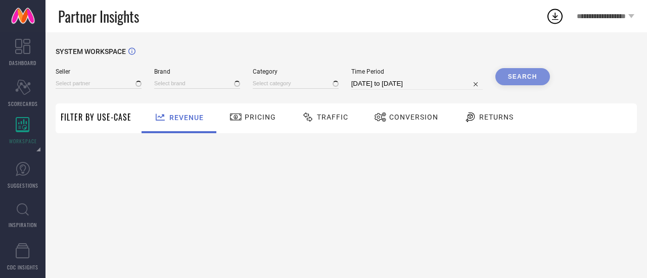
type input "All"
type input "1 STOP FASHION"
type input "All"
type input "1 STOP FASHION"
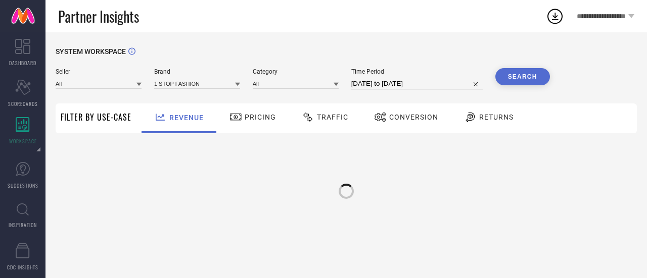
type input "All"
